Goal: Answer question/provide support

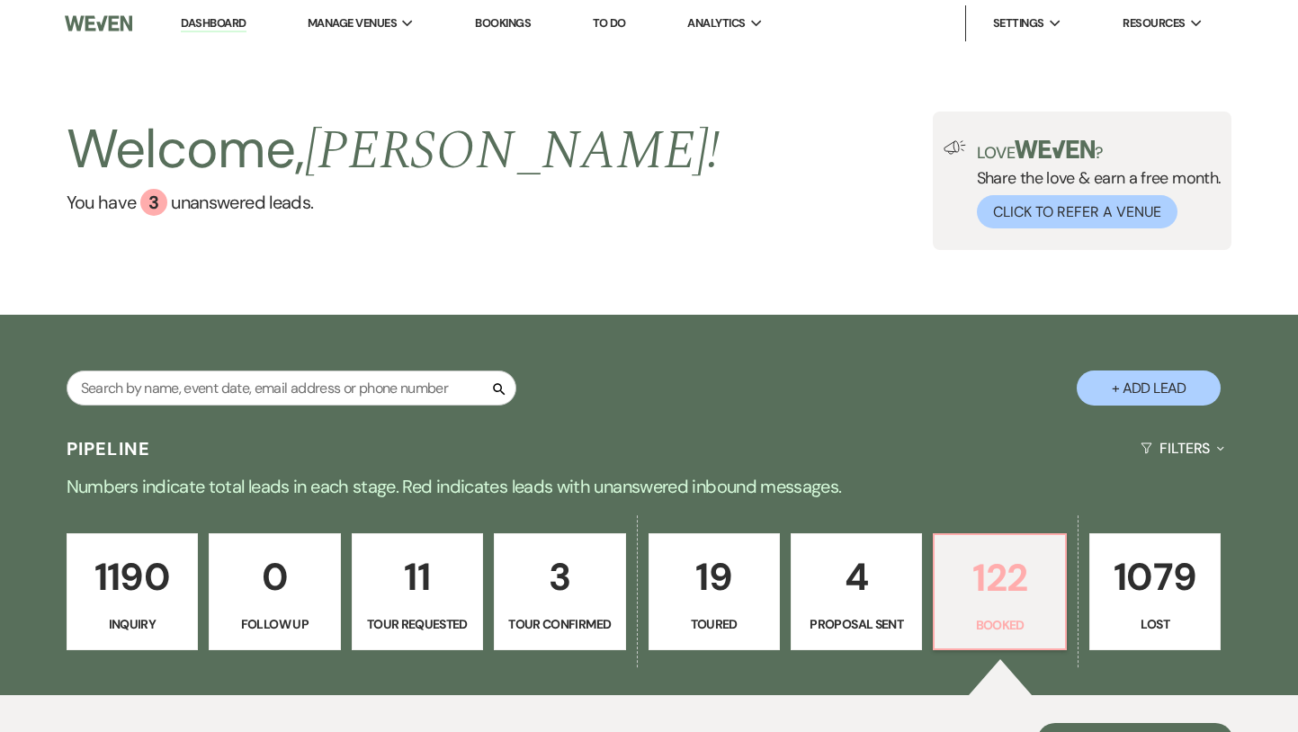
click at [992, 571] on p "122" at bounding box center [1000, 578] width 108 height 60
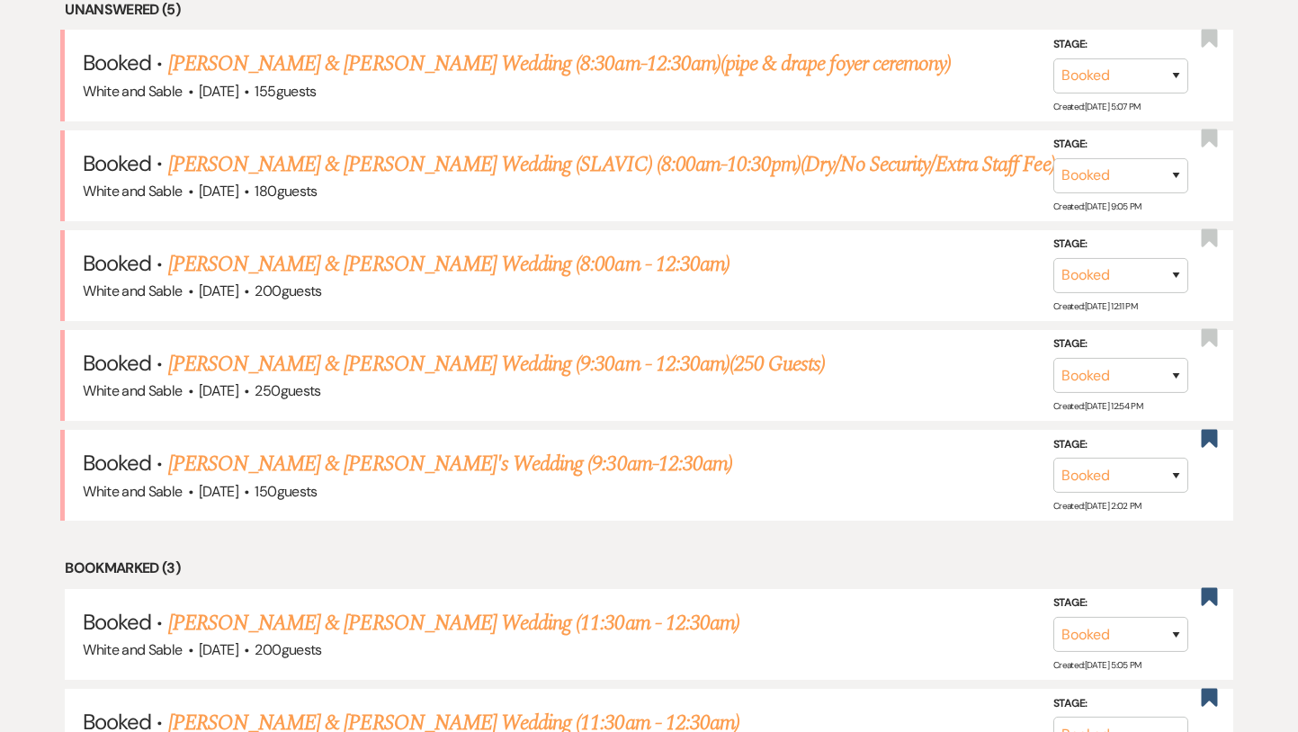
scroll to position [797, 0]
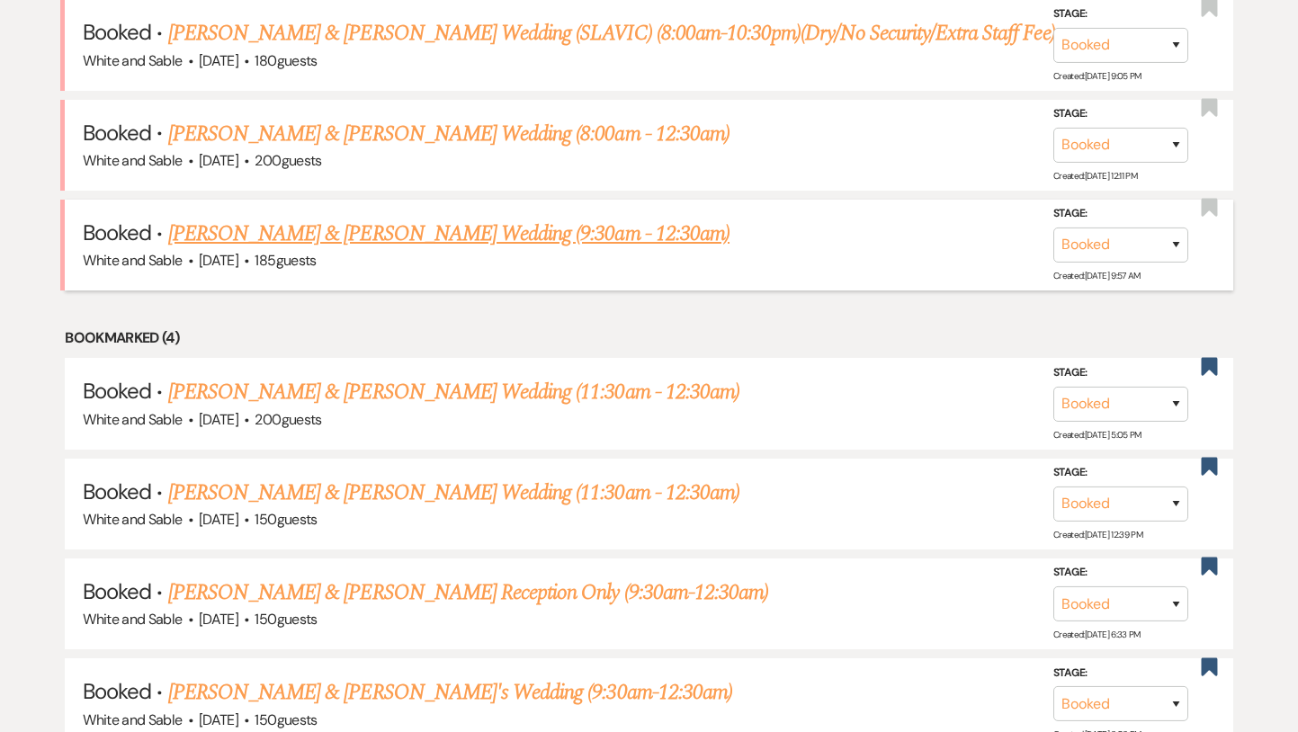
click at [481, 236] on link "[PERSON_NAME] & [PERSON_NAME] Wedding (9:30am - 12:30am)" at bounding box center [448, 234] width 561 height 32
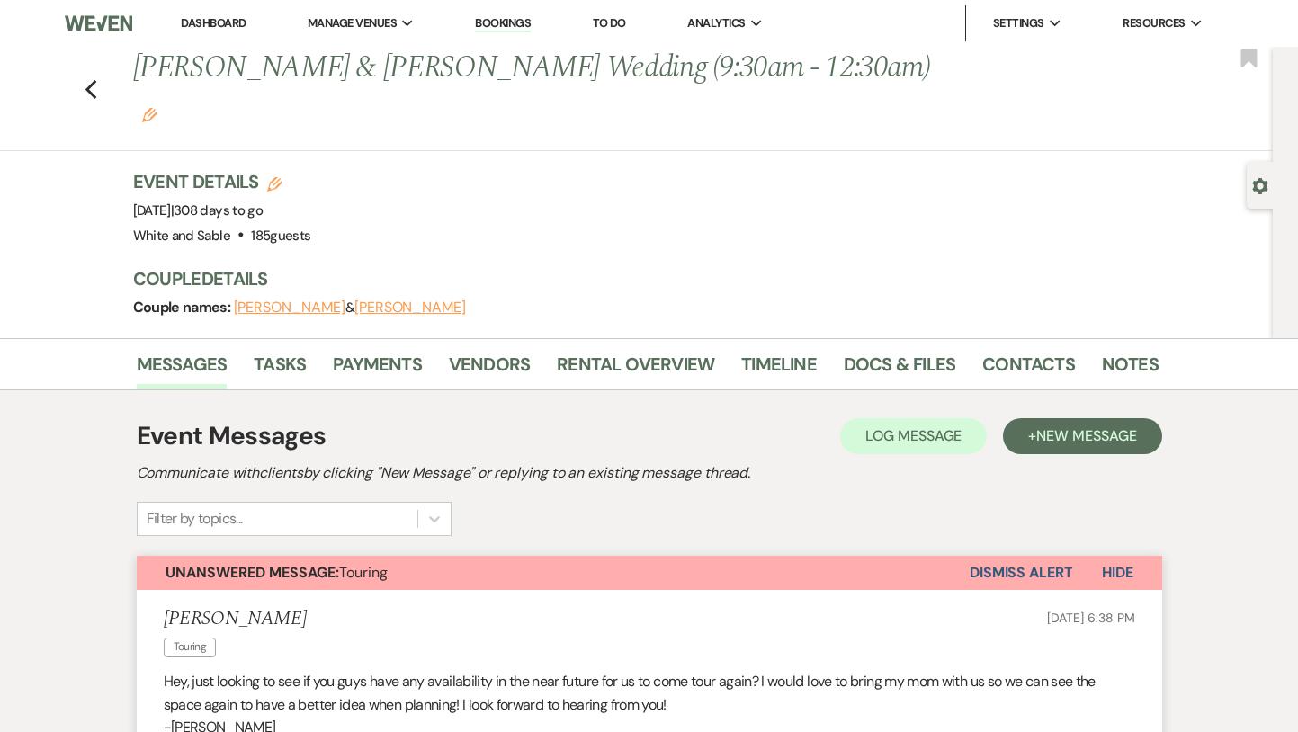
click at [1028, 556] on button "Dismiss Alert" at bounding box center [1021, 573] width 103 height 34
